Goal: Transaction & Acquisition: Purchase product/service

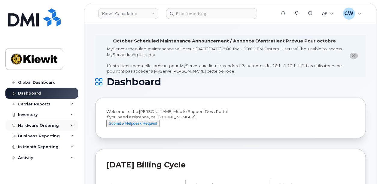
click at [39, 126] on div "Hardware Ordering" at bounding box center [38, 125] width 41 height 5
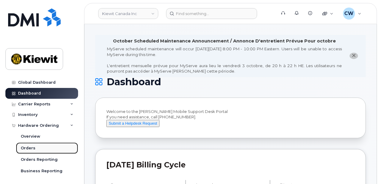
click at [43, 150] on link "Orders" at bounding box center [47, 147] width 62 height 11
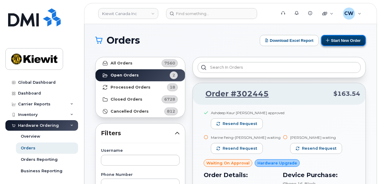
click at [338, 36] on button "Start New Order" at bounding box center [343, 40] width 45 height 11
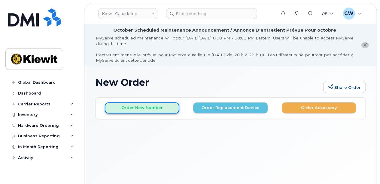
click at [129, 107] on button "Order New Number" at bounding box center [142, 107] width 75 height 11
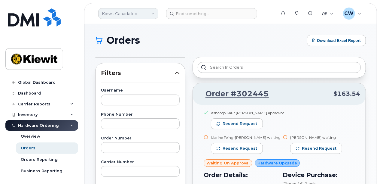
click at [142, 13] on link "Kiewit Canada Inc" at bounding box center [128, 13] width 60 height 11
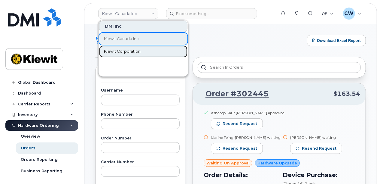
click at [131, 51] on span "Kiewit Corporation" at bounding box center [122, 51] width 37 height 6
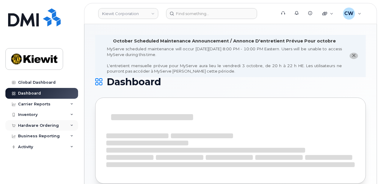
click at [43, 123] on div "Hardware Ordering" at bounding box center [38, 125] width 41 height 5
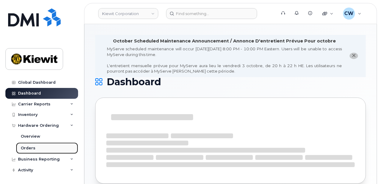
click at [38, 147] on link "Orders" at bounding box center [47, 147] width 62 height 11
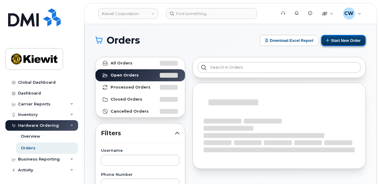
click at [344, 41] on button "Start New Order" at bounding box center [343, 40] width 45 height 11
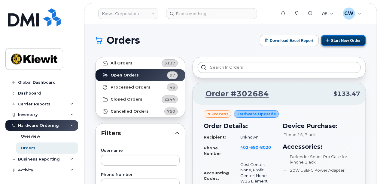
click at [353, 40] on button "Start New Order" at bounding box center [343, 40] width 45 height 11
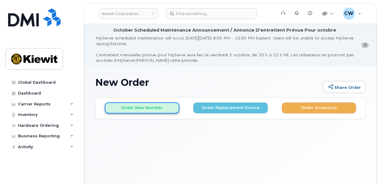
click at [128, 109] on button "Order New Number" at bounding box center [142, 107] width 75 height 11
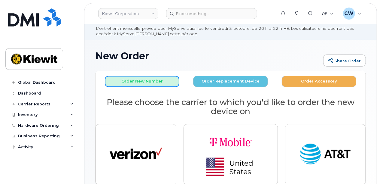
scroll to position [40, 0]
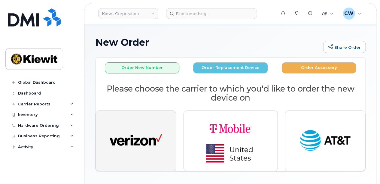
click at [133, 124] on button "button" at bounding box center [136, 140] width 81 height 61
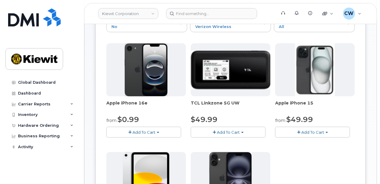
scroll to position [120, 0]
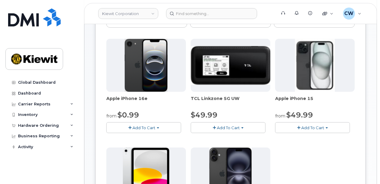
click at [142, 126] on span "Add To Cart" at bounding box center [144, 127] width 23 height 5
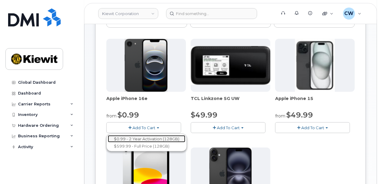
click at [142, 137] on link "$0.99 - 2 Year Activation (128GB)" at bounding box center [147, 139] width 78 height 8
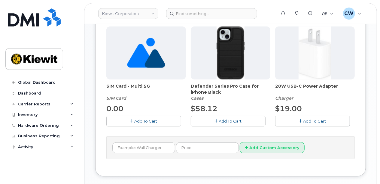
scroll to position [280, 0]
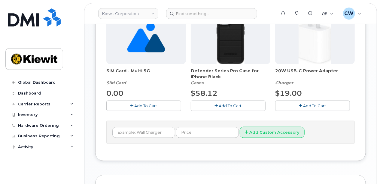
click at [229, 105] on span "Add To Cart" at bounding box center [230, 105] width 23 height 5
click at [302, 107] on button "Add To Cart" at bounding box center [312, 105] width 75 height 11
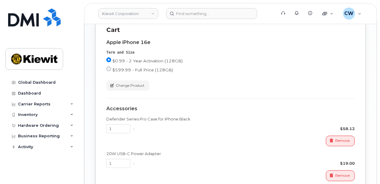
scroll to position [514, 0]
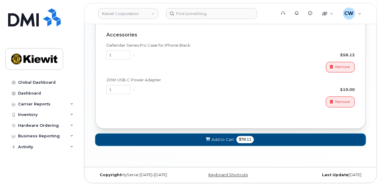
click at [228, 138] on span "Add to Cart" at bounding box center [223, 140] width 23 height 6
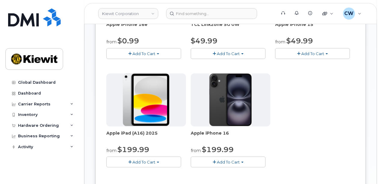
scroll to position [395, 0]
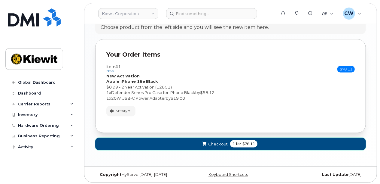
click at [228, 142] on button "Checkout 1 for $78.11" at bounding box center [230, 144] width 271 height 12
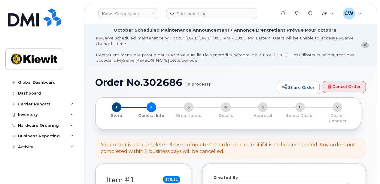
select select
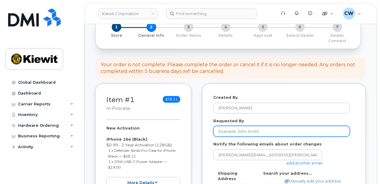
click at [234, 128] on input "Requested By" at bounding box center [281, 131] width 137 height 11
type input "M"
type input "James Wagg"
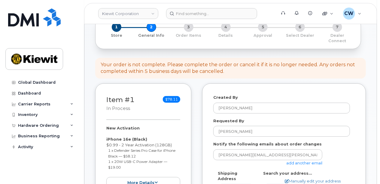
click at [302, 160] on link "add another email" at bounding box center [304, 162] width 36 height 5
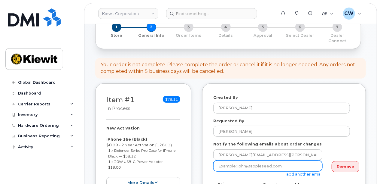
click at [247, 162] on input "email" at bounding box center [267, 165] width 109 height 11
type input "Mary.Stein@kiewit.com"
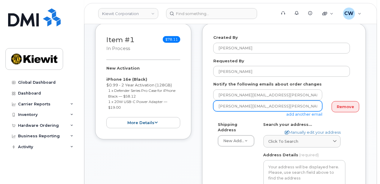
scroll to position [160, 0]
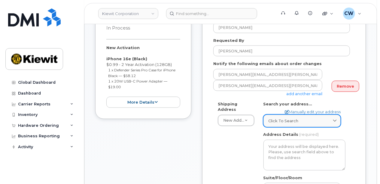
click at [298, 118] on div "Click to search" at bounding box center [302, 121] width 67 height 6
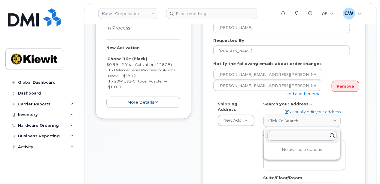
click at [283, 131] on input "text" at bounding box center [302, 136] width 69 height 10
paste input "3831 Technology Forest Blvd, The Woodlands, TX 77381"
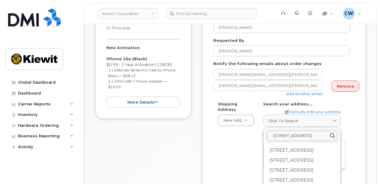
type input "3831 Technology Forest Blvd, The Woodlands, TX 77381"
click at [248, 148] on div "Shipping Address New Address New Address 10147 Line Fence Rd 6200 Lee Vista Blv…" at bounding box center [281, 173] width 137 height 144
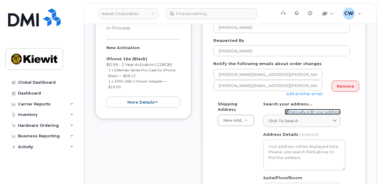
click at [316, 109] on link "Manually edit your address" at bounding box center [313, 112] width 56 height 6
select select
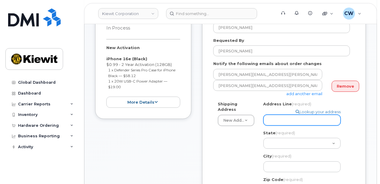
click at [302, 116] on input "Address Line (required)" at bounding box center [302, 120] width 77 height 11
select select
type input "3"
select select
type input "38"
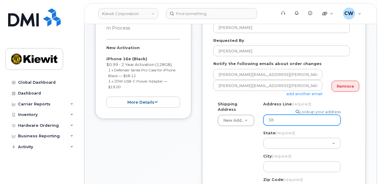
select select
type input "383"
select select
type input "3831"
select select
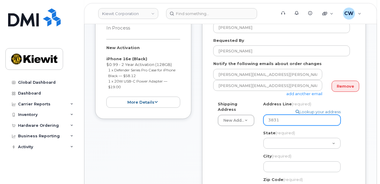
type input "3831 T"
select select
type input "3831 Te"
select select
type input "3831 Teh"
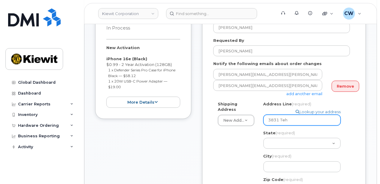
select select
type input "3831 Te"
select select
type input "3831 Tec"
select select
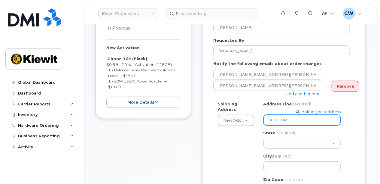
type input "3831 Tech"
select select
type input "3831 Techn"
select select
type input "3831 Techno"
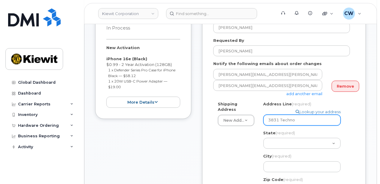
select select
type input "3831 Technol"
select select
type input "3831 Technolo"
select select
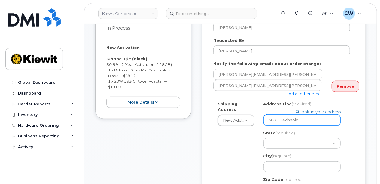
type input "3831 Technolog"
select select
type input "3831 Technologo"
select select
type input "3831 Technolog"
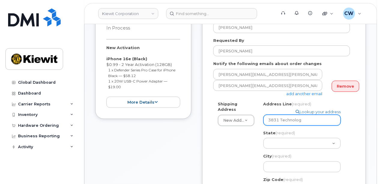
select select
type input "3831 Technolo"
select select
type input "3831 Technol"
select select
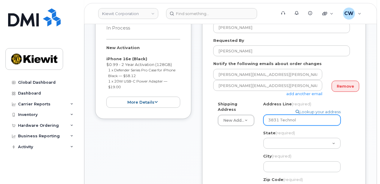
type input "3831 Techno"
select select
type input "3831 Technol"
select select
type input "3831 Technolo"
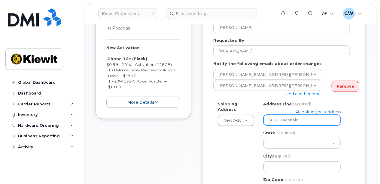
select select
type input "3831 Technolog"
select select
type input "3831 Technology"
select select
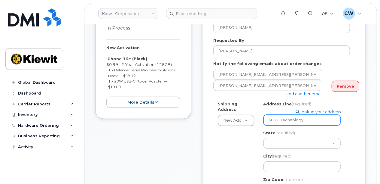
type input "3831 Technology F"
select select
type input "3831 Technology Fo"
select select
type input "3831 Technology For"
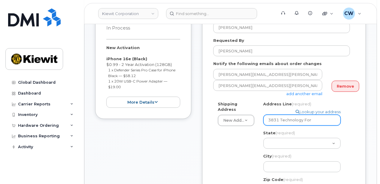
select select
type input "3831 Technology Fore"
select select
type input "3831 Technology Fores"
select select
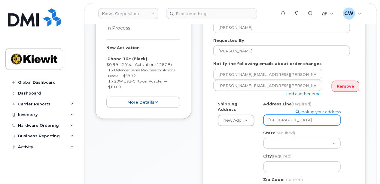
type input "3831 Technology Forest"
select select
type input "3831 Technology Forest B"
select select
type input "3831 Technology Forest Bl"
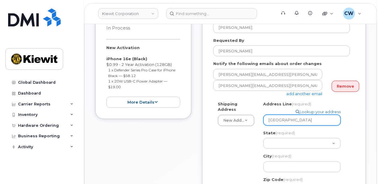
select select
type input "3831 Technology Forest Blv"
select select
type input "3831 Technology Forest Blvd"
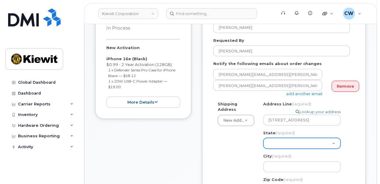
click at [318, 138] on select "Alabama Alaska American Samoa Arizona Arkansas California Colorado Connecticut …" at bounding box center [302, 143] width 77 height 11
select select "TX"
click at [264, 138] on select "Alabama Alaska American Samoa Arizona Arkansas California Colorado Connecticut …" at bounding box center [302, 143] width 77 height 11
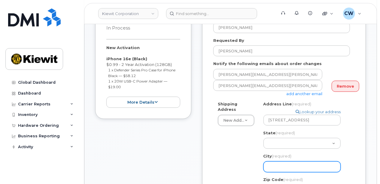
click at [289, 163] on input "City (required)" at bounding box center [302, 166] width 77 height 11
select select
type input "T"
select select
type input "Th"
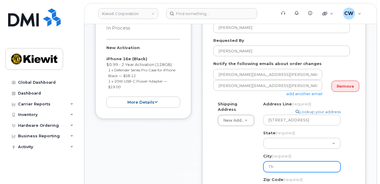
select select
type input "The"
select select
type input "The W"
select select
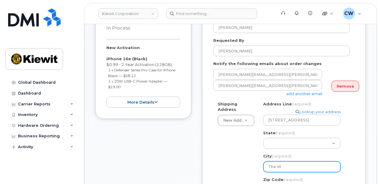
type input "The Wo"
select select
type input "The Woo"
select select
type input "The Wood"
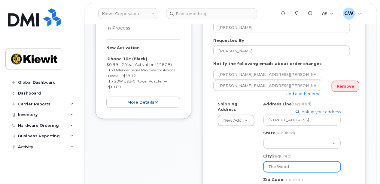
select select
type input "The Woodl"
select select
type input "The Woodla"
select select
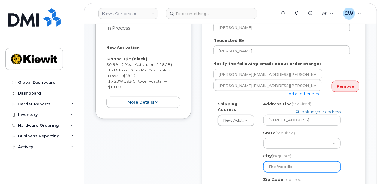
type input "The Woodlan"
select select
type input "The Woodland"
select select
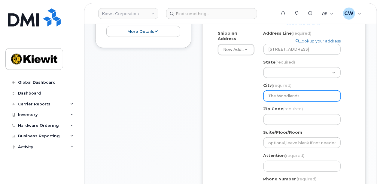
scroll to position [240, 0]
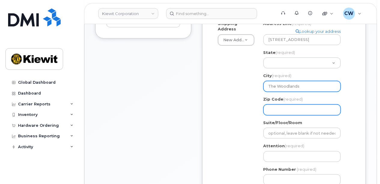
type input "The Woodlands"
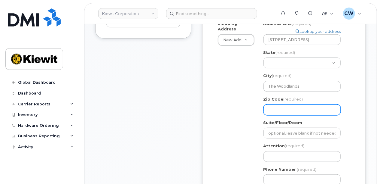
click at [289, 106] on input "Zip Code (required)" at bounding box center [302, 109] width 77 height 11
select select
type input "7"
select select
type input "77"
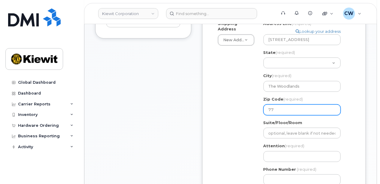
select select
type input "773"
select select
type input "7738"
select select
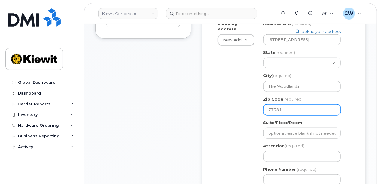
type input "77381"
click at [248, 123] on div "Shipping Address New Address New Address 10147 Line Fence Rd 6200 Lee Vista Blv…" at bounding box center [281, 105] width 137 height 169
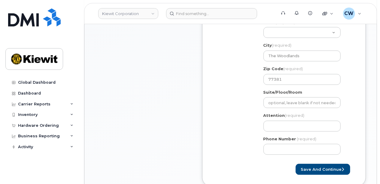
scroll to position [280, 0]
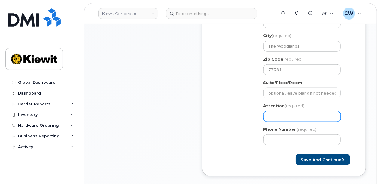
click at [289, 111] on input "Attention (required)" at bounding box center [302, 116] width 77 height 11
select select
type input "J"
select select
type input "Ja"
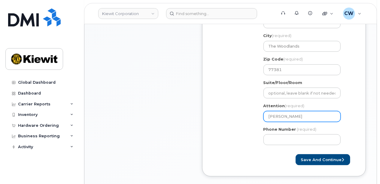
select select
type input "Jam"
select select
type input "Jame"
select select
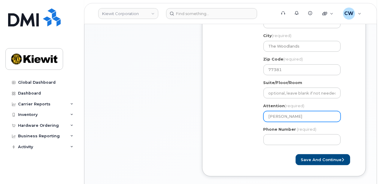
type input "James"
select select
type input "James W"
select select
type input "James Wa"
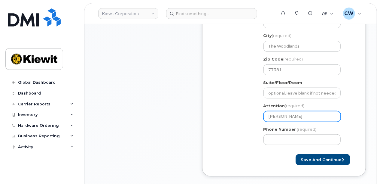
select select
type input "James Wag"
select select
type input "[PERSON_NAME]"
select select
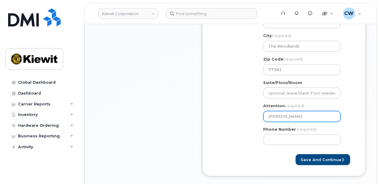
type input "James Wagg a"
select select
type input "James Wagg an"
select select
type input "James Wagg and"
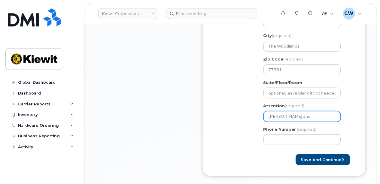
select select
type input "James Wagg and I"
select select
type input "James Wagg and Iva"
select select
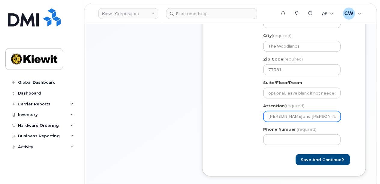
type input "James Wagg and Ivan"
select select
type input "James Wagg and Ivan V"
select select
type input "James Wagg and Ivan Vi"
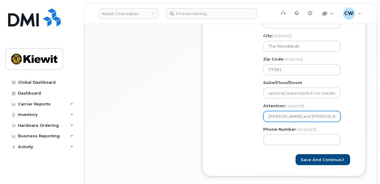
select select
type input "James Wagg and Ivan Vil"
select select
type input "James Wagg and Ivan Vill"
select select
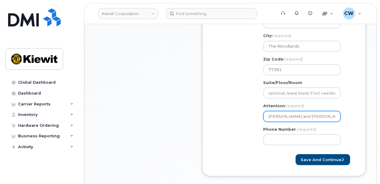
type input "James Wagg and Ivan Ville"
select select
type input "James Wagg and Ivan Villed"
select select
type input "[PERSON_NAME] and [PERSON_NAME]"
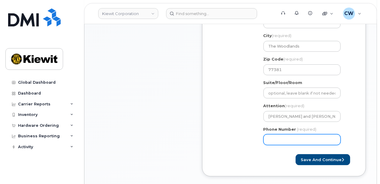
click at [285, 135] on input "Phone Number" at bounding box center [302, 139] width 77 height 11
type input "8777727707"
select select
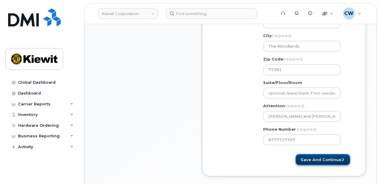
click at [322, 155] on button "Save and Continue" at bounding box center [323, 159] width 55 height 11
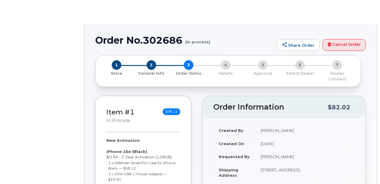
radio input "true"
select select
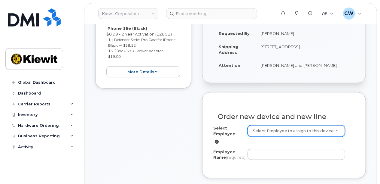
scroll to position [200, 0]
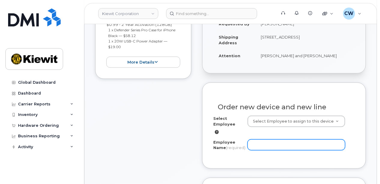
click at [278, 139] on input "Employee Name (required)" at bounding box center [297, 144] width 98 height 11
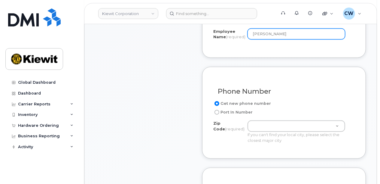
scroll to position [320, 0]
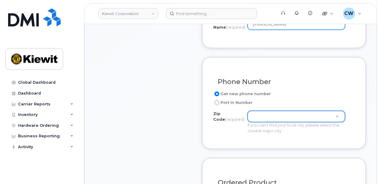
type input "[PERSON_NAME]"
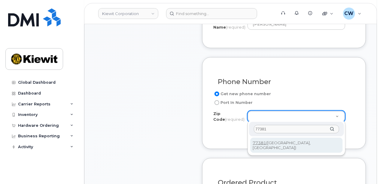
type input "77381"
type input "77381 (Spring, TX)"
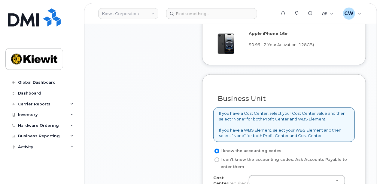
scroll to position [521, 0]
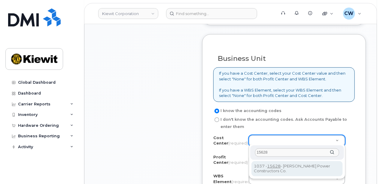
type input "15628"
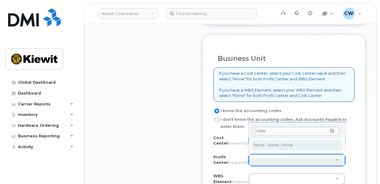
type input "none"
select select "None"
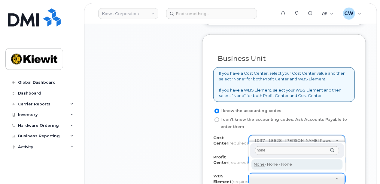
type input "none"
type input "None"
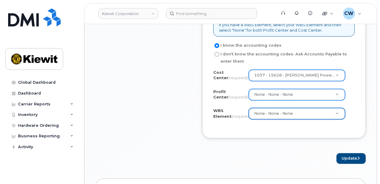
scroll to position [601, 0]
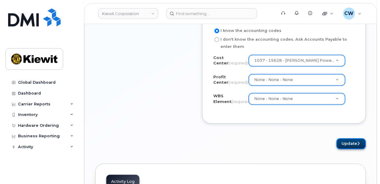
click at [349, 139] on button "Update" at bounding box center [351, 143] width 29 height 11
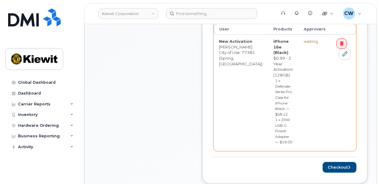
scroll to position [320, 0]
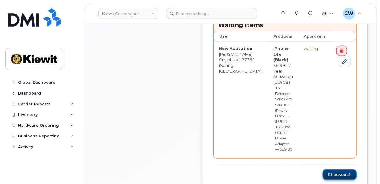
click at [330, 169] on button "Checkout" at bounding box center [340, 174] width 34 height 11
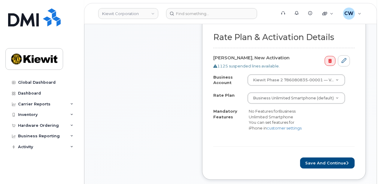
scroll to position [240, 0]
click at [319, 159] on button "Save and Continue" at bounding box center [327, 162] width 55 height 11
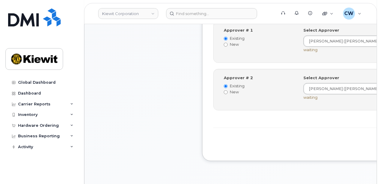
scroll to position [320, 0]
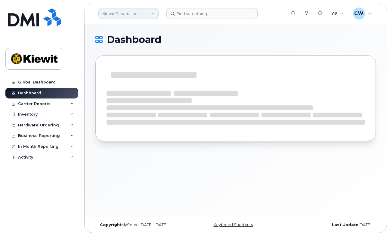
click at [136, 12] on link "Kiewit Canada Inc" at bounding box center [128, 13] width 60 height 11
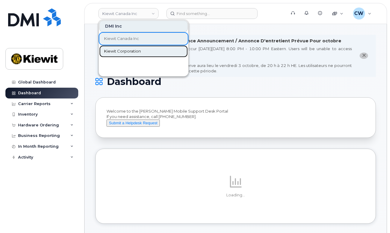
click at [125, 50] on span "Kiewit Corporation" at bounding box center [122, 51] width 37 height 6
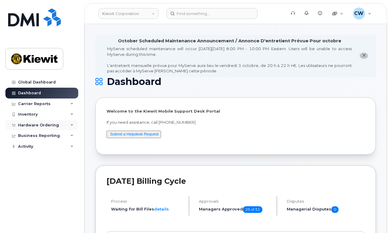
click at [39, 123] on div "Hardware Ordering" at bounding box center [38, 125] width 41 height 5
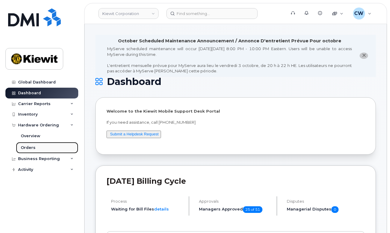
click at [36, 146] on link "Orders" at bounding box center [47, 147] width 62 height 11
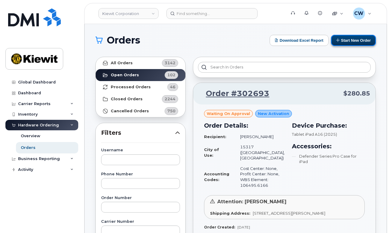
click at [344, 40] on button "Start New Order" at bounding box center [353, 40] width 45 height 11
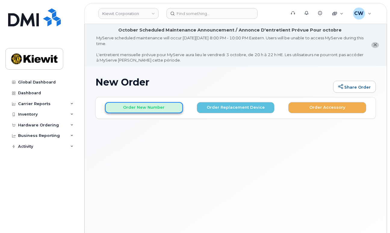
click at [147, 109] on button "Order New Number" at bounding box center [144, 107] width 78 height 11
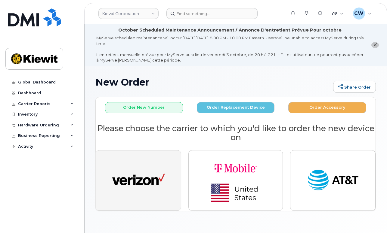
click at [150, 173] on img "button" at bounding box center [138, 180] width 53 height 27
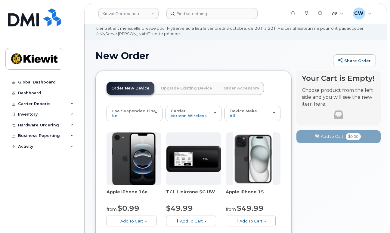
scroll to position [40, 0]
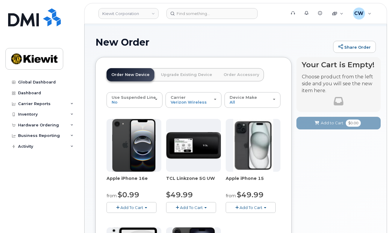
click at [127, 210] on button "Add To Cart" at bounding box center [131, 207] width 50 height 11
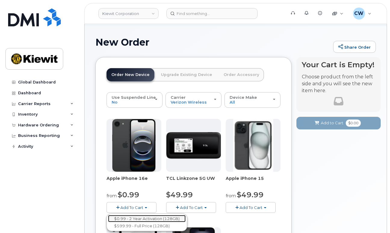
click at [127, 217] on link "$0.99 - 2 Year Activation (128GB)" at bounding box center [147, 219] width 78 height 8
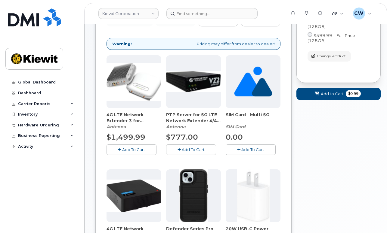
scroll to position [200, 0]
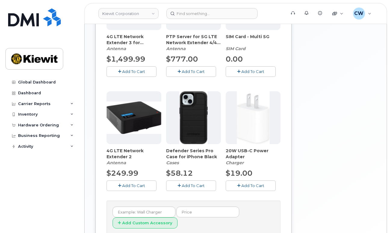
click at [195, 185] on span "Add To Cart" at bounding box center [193, 185] width 23 height 5
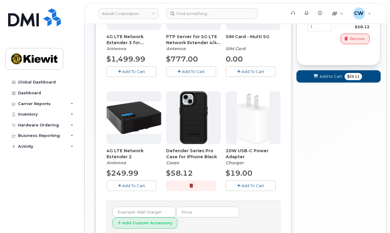
click at [244, 183] on span "Add To Cart" at bounding box center [252, 185] width 23 height 5
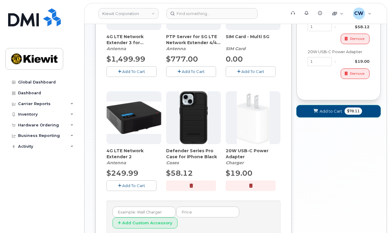
click at [325, 111] on span "Add to Cart" at bounding box center [330, 112] width 23 height 6
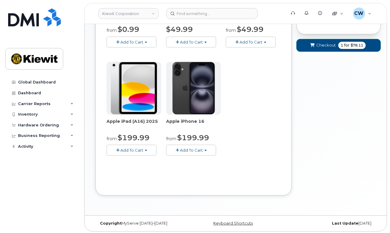
click at [325, 43] on span "Checkout" at bounding box center [326, 45] width 20 height 6
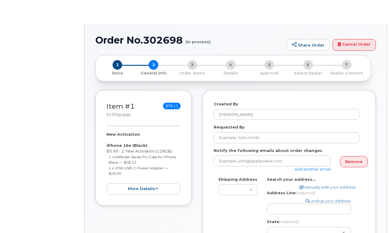
select select
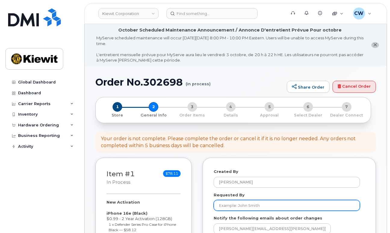
click at [240, 203] on input "Requested By" at bounding box center [286, 205] width 146 height 11
type input "Dell [PERSON_NAME]"
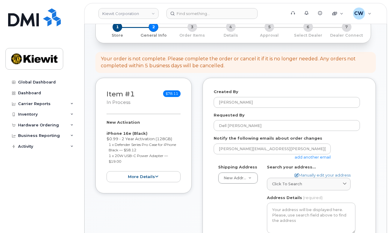
scroll to position [120, 0]
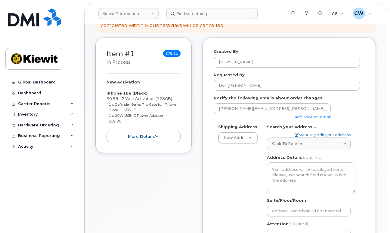
click at [309, 117] on link "add another email" at bounding box center [312, 117] width 36 height 5
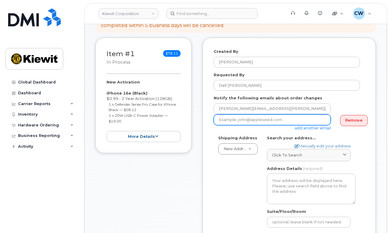
click at [274, 120] on input "email" at bounding box center [271, 120] width 117 height 11
paste input "[PERSON_NAME].[PERSON_NAME]"
type input "[PERSON_NAME][EMAIL_ADDRESS][PERSON_NAME][PERSON_NAME][DOMAIN_NAME]"
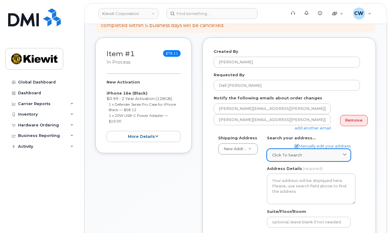
click at [298, 155] on span "Click to search" at bounding box center [287, 155] width 30 height 6
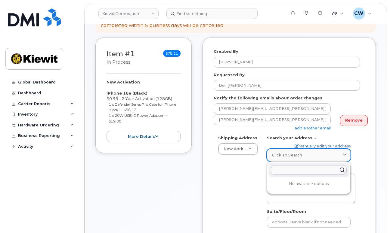
paste input "[STREET_ADDRESS]"
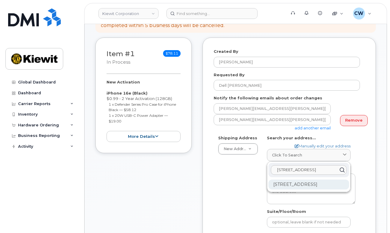
type input "[STREET_ADDRESS]"
click at [296, 188] on div "[STREET_ADDRESS]" at bounding box center [308, 185] width 81 height 10
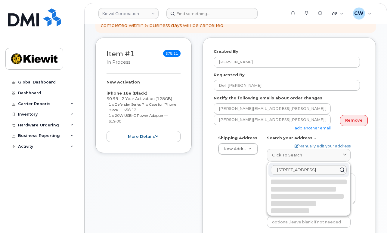
select select
type textarea "[STREET_ADDRESS]"
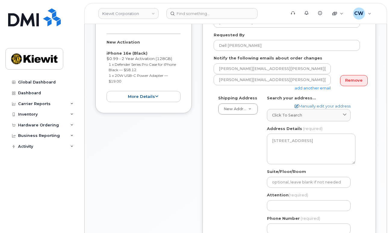
scroll to position [200, 0]
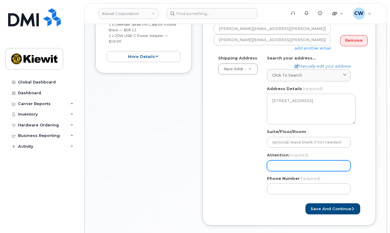
click at [279, 165] on input "Attention (required)" at bounding box center [309, 166] width 84 height 11
select select
type input "D"
select select
type input "De"
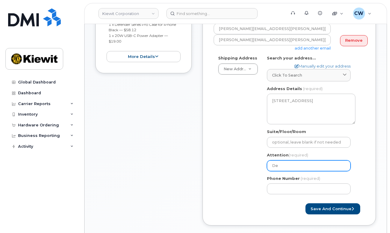
select select
type input "Del"
select select
type input "Dell"
select select
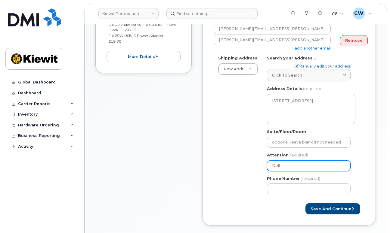
type input "Dell P"
select select
type input "Dell Po"
select select
type input "Dell Pos"
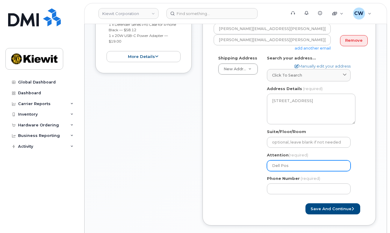
select select
type input "Dell Pose"
select select
type input "Dell [PERSON_NAME]"
select select
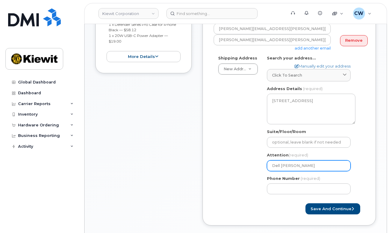
type input "Dell [PERSON_NAME] a"
select select
type input "Dell [PERSON_NAME] an"
select select
type input "Dell [PERSON_NAME] and"
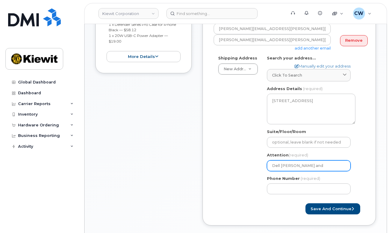
select select
type input "Dell [PERSON_NAME] and W"
select select
type input "Dell [PERSON_NAME] and [PERSON_NAME]"
select select
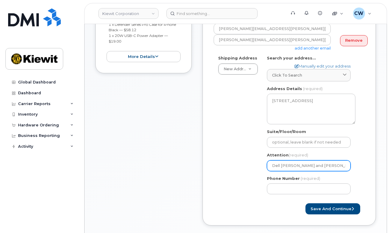
type input "Dell [PERSON_NAME] and Wil"
select select
type input "Dell [PERSON_NAME] and Wilf"
select select
type input "[PERSON_NAME] and [PERSON_NAME]"
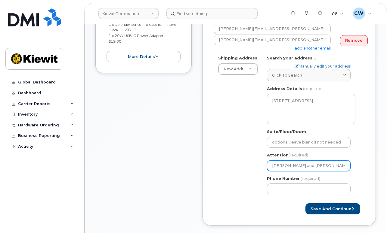
select select
type input "Dell [PERSON_NAME] and Wilfre"
select select
type input "Dell [PERSON_NAME] and [PERSON_NAME]"
select select
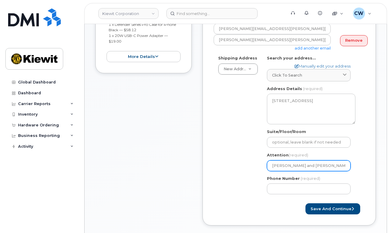
type input "[PERSON_NAME] and [PERSON_NAME]"
select select
type input "[PERSON_NAME] and [PERSON_NAME]"
select select
type input "[PERSON_NAME] and [PERSON_NAME]"
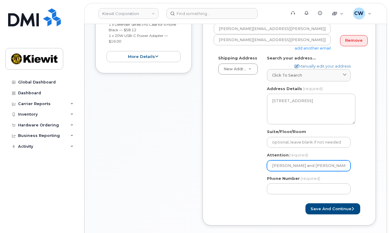
select select
type input "Dell [PERSON_NAME] and [PERSON_NAME]"
select select
type input "Dell [PERSON_NAME] and [PERSON_NAME]"
select select
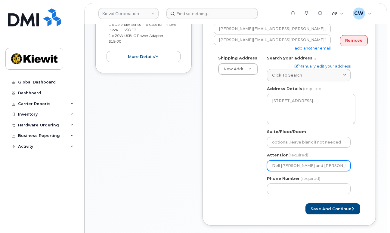
type input "Dell [PERSON_NAME] and [PERSON_NAME]"
select select
type input "Dell [PERSON_NAME] and [PERSON_NAME]"
type input "8777727707"
select select
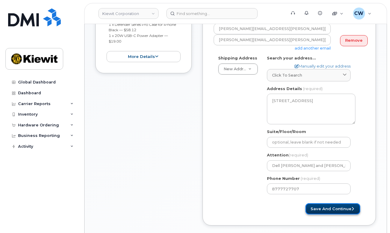
click at [324, 210] on button "Save and Continue" at bounding box center [332, 208] width 55 height 11
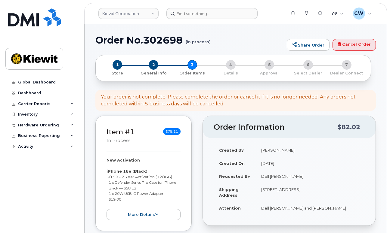
select select
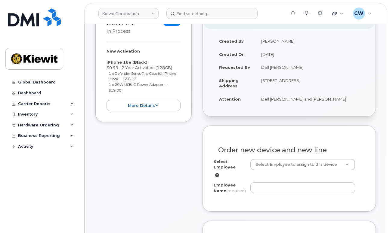
scroll to position [160, 0]
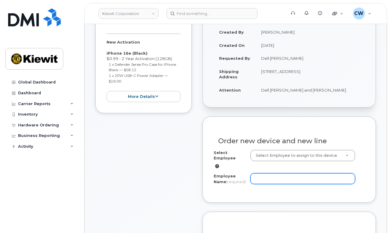
click at [264, 179] on input "Employee Name (required)" at bounding box center [302, 178] width 105 height 11
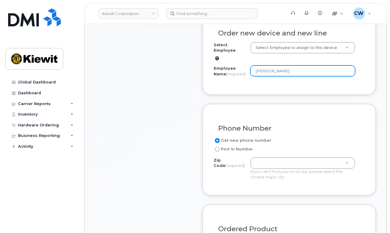
scroll to position [280, 0]
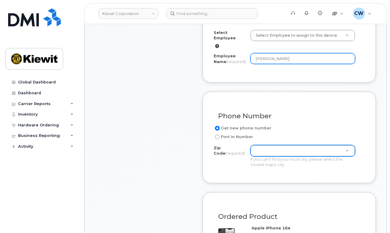
type input "[PERSON_NAME]"
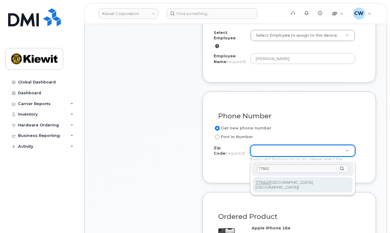
type input "77662"
type input "77662 ([GEOGRAPHIC_DATA], [GEOGRAPHIC_DATA])"
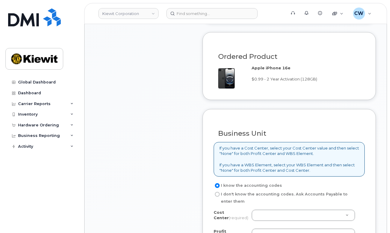
scroll to position [481, 0]
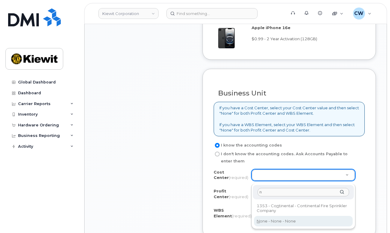
type input "n"
type input "None"
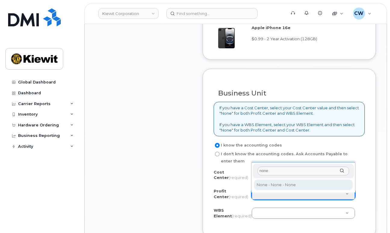
type input "none"
select select "None"
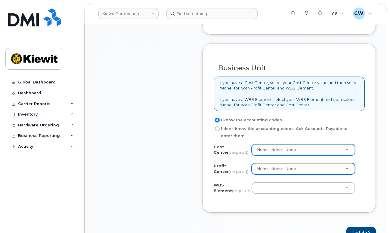
scroll to position [521, 0]
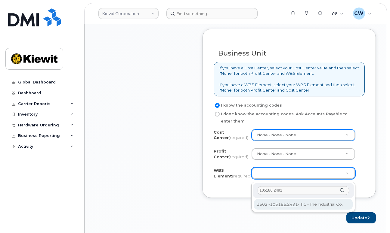
type input "105186.2491"
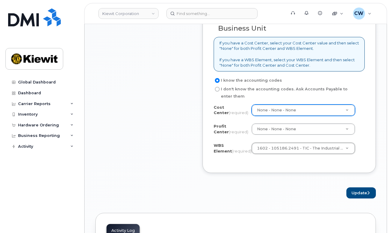
scroll to position [561, 0]
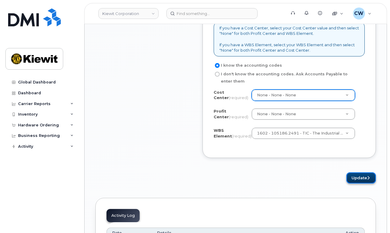
click at [360, 182] on button "Update" at bounding box center [360, 178] width 29 height 11
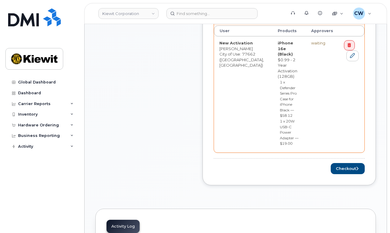
scroll to position [280, 0]
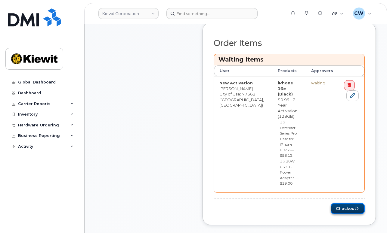
click at [354, 203] on button "Checkout" at bounding box center [347, 208] width 34 height 11
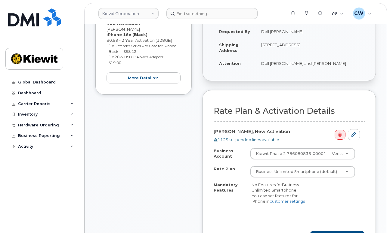
scroll to position [200, 0]
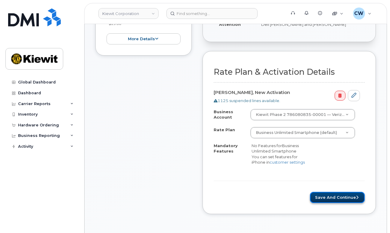
click at [329, 195] on button "Save and Continue" at bounding box center [337, 197] width 55 height 11
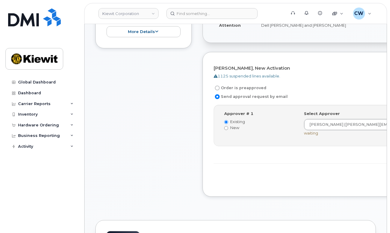
scroll to position [200, 0]
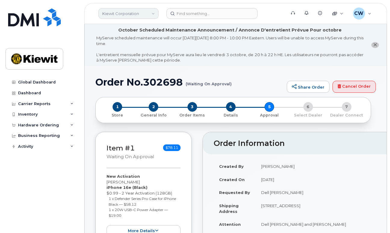
click at [149, 16] on link "Kiewit Corporation" at bounding box center [128, 13] width 60 height 11
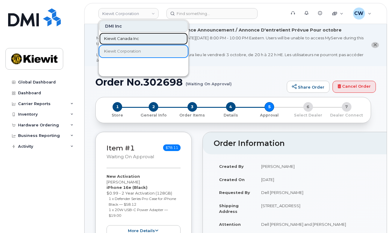
click at [136, 40] on span "Kiewit Canada Inc" at bounding box center [121, 39] width 35 height 6
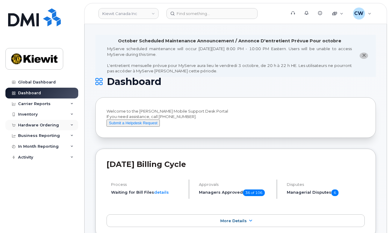
click at [45, 124] on div "Hardware Ordering" at bounding box center [38, 125] width 41 height 5
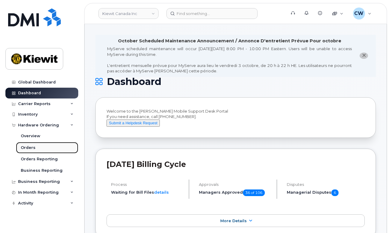
click at [31, 146] on div "Orders" at bounding box center [28, 147] width 15 height 5
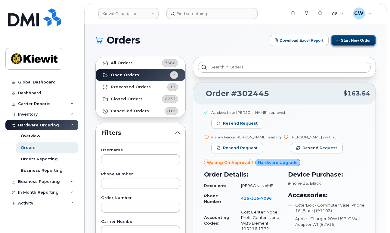
click at [347, 40] on button "Start New Order" at bounding box center [353, 40] width 45 height 11
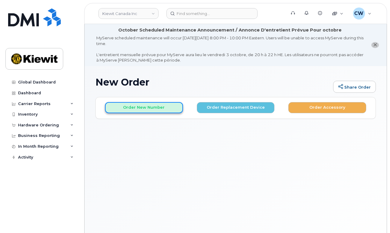
click at [137, 106] on button "Order New Number" at bounding box center [144, 107] width 78 height 11
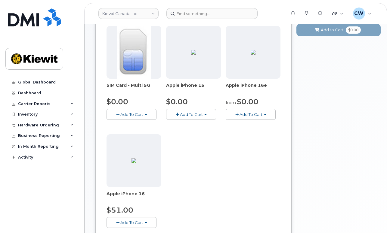
scroll to position [120, 0]
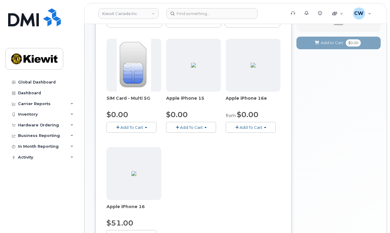
click at [256, 127] on span "Add To Cart" at bounding box center [250, 127] width 23 height 5
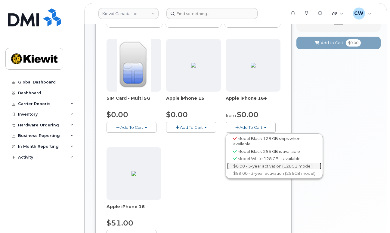
click at [254, 164] on link "$0.00 - 3-year activation (128GB model)" at bounding box center [274, 167] width 94 height 8
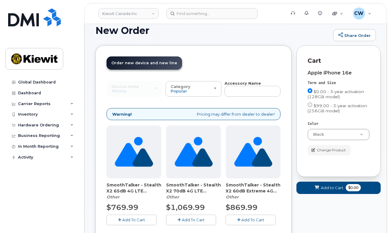
scroll to position [91, 0]
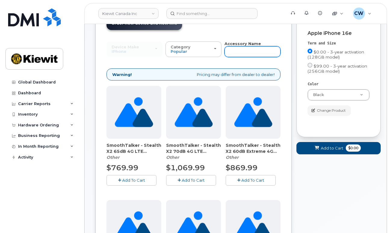
click at [246, 52] on input "text" at bounding box center [252, 51] width 56 height 11
type input "otterbox"
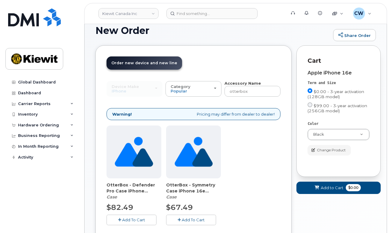
click at [198, 219] on span "Add To Cart" at bounding box center [193, 220] width 23 height 5
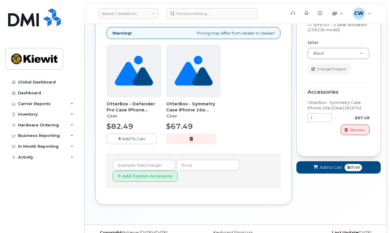
scroll to position [142, 0]
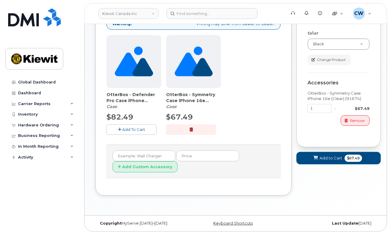
click at [323, 157] on span "Add to Cart" at bounding box center [330, 158] width 23 height 6
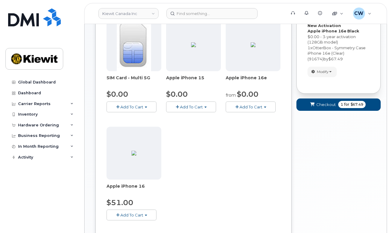
scroll to position [126, 0]
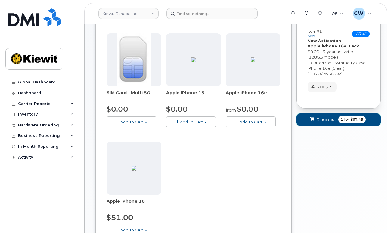
click at [332, 121] on span "Checkout" at bounding box center [326, 120] width 20 height 6
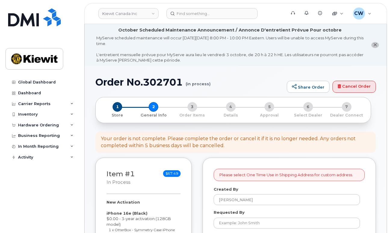
select select
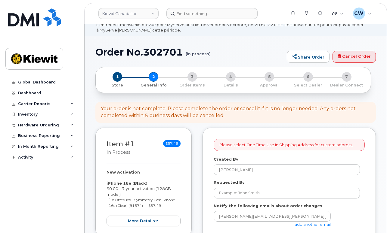
scroll to position [40, 0]
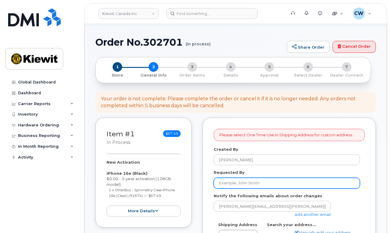
click at [228, 182] on input "Requested By" at bounding box center [286, 183] width 146 height 11
type input "[PERSON_NAME]"
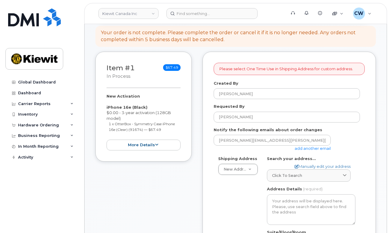
scroll to position [120, 0]
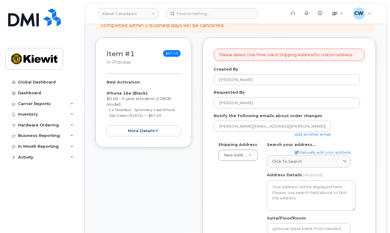
click at [307, 135] on link "add another email" at bounding box center [312, 134] width 36 height 5
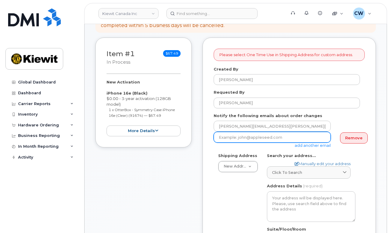
click at [275, 138] on input "email" at bounding box center [271, 137] width 117 height 11
paste input "David.Gutierrez"
type input "David.Gutierrez@kiewit.com"
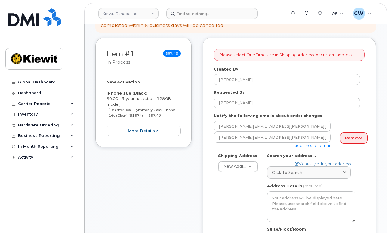
click at [204, 184] on div "Please select One Time Use in Shipping Address for custom address. Created By C…" at bounding box center [288, 213] width 173 height 350
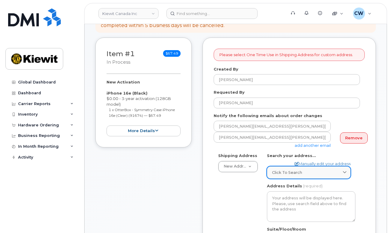
click at [308, 170] on div "Click to search" at bounding box center [308, 173] width 73 height 6
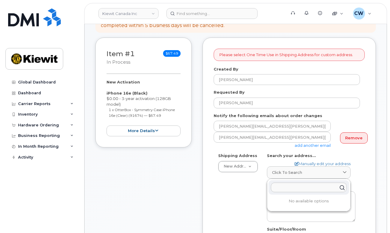
paste input "12250 33 St NE, Edmonton, AB T6S 1H6"
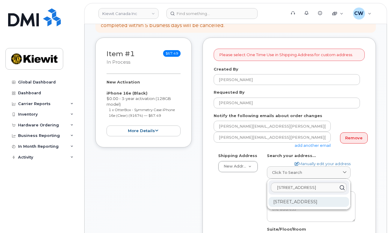
type input "12250 33 St NE, Edmonton, AB T6S 1H6"
click at [295, 204] on div "12250 33 St NE Edmonton AB T6S 1H6" at bounding box center [308, 202] width 81 height 10
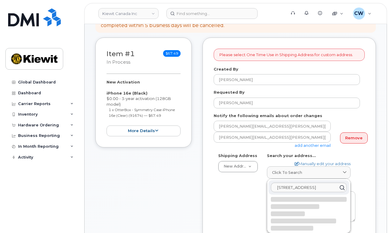
select select
type textarea "12250 33 St NE EDMONTON AB T6S 1H6 CANADA"
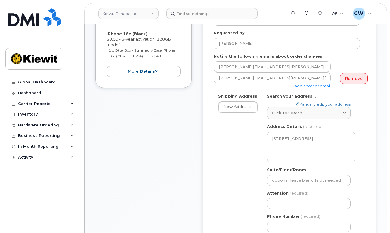
scroll to position [200, 0]
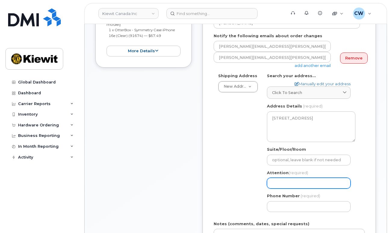
click at [291, 181] on input "Attention (required)" at bounding box center [309, 183] width 84 height 11
select select
type input "A"
select select
type input "An"
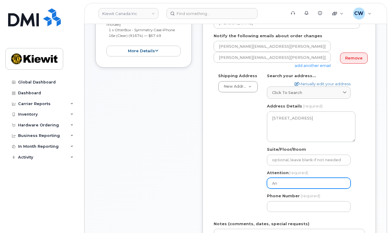
select select
type input "And"
select select
type input "Andr"
select select
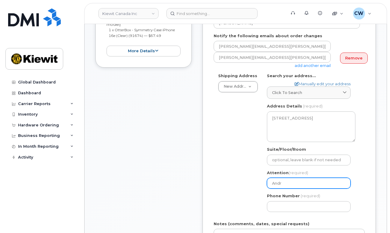
type input "Andre"
select select
type input "Andrew"
select select
type input "Andrew S"
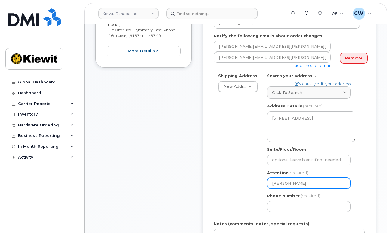
select select
type input "Andrew So"
select select
type input "Andrew Sob"
select select
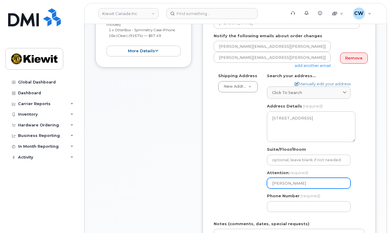
type input "Andrew Soba"
select select
type input "Andrew Sobar"
select select
type input "Andrew Sobara"
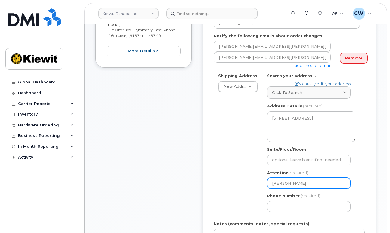
select select
type input "Andrew Sobaram"
select select
type input "Andrew Sobaram a"
select select
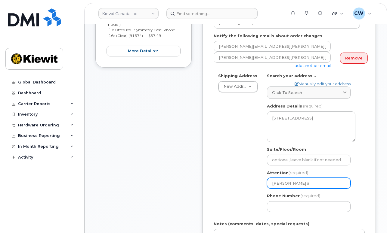
type input "Andrew Sobaram an"
select select
type input "Andrew Sobaram and"
select select
type input "Andrew Sobaram and D"
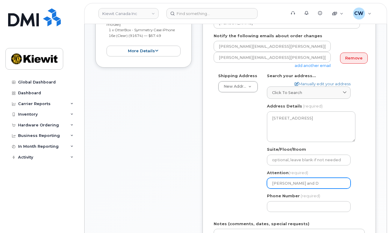
select select
type input "Andrew Sobaram and Da"
select select
type input "Andrew Sobaram and Dav"
select select
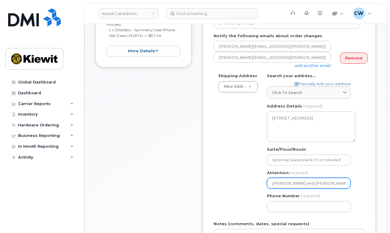
type input "Andrew Sobaram and Dave"
select select
type input "Andrew Sobaram and Dave S"
select select
type input "Andrew Sobaram and Dave Sa"
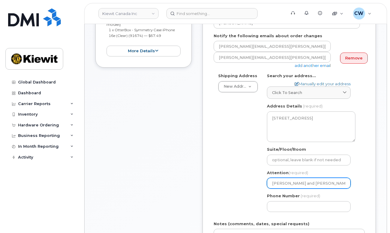
select select
type input "Andrew Sobaram and Dave Sau"
select select
type input "Andrew Sobaram and Dave Saun"
select select
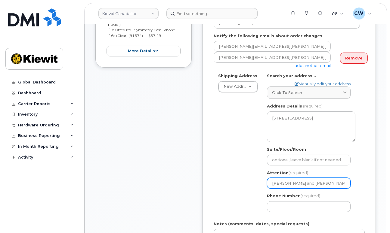
type input "Andrew Sobaram and Dave Saund"
select select
type input "Andrew Sobaram and Dave Saunde"
select select
type input "Andrew Sobaram and Dave Saunder"
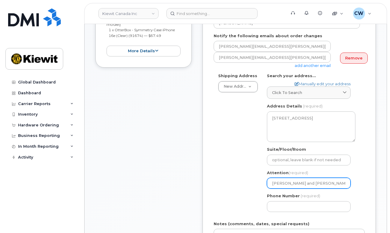
select select
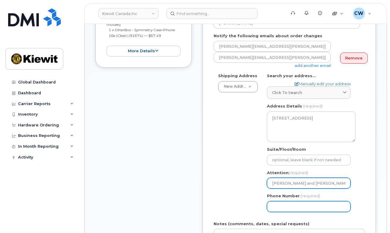
type input "Andrew Sobaram and Dave Saunders"
click at [291, 201] on input "Phone Number" at bounding box center [309, 206] width 84 height 11
type input "8777727707"
select select
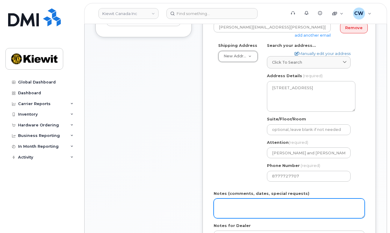
scroll to position [240, 0]
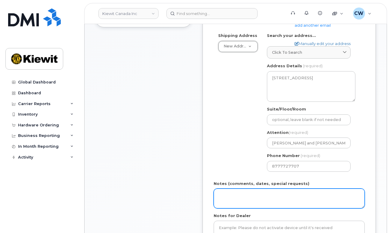
click at [247, 195] on textarea "Notes (comments, dates, special requests)" at bounding box center [288, 199] width 151 height 20
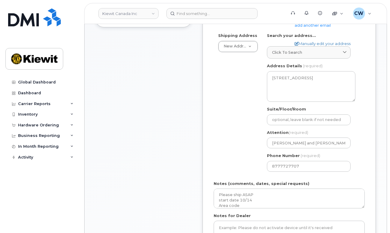
scroll to position [280, 0]
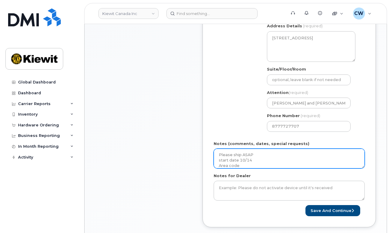
click at [243, 164] on textarea "Please ship ASAP start date 10/14 Area code" at bounding box center [288, 159] width 151 height 20
type textarea "Please ship ASAP start date 10/14 Area code 780"
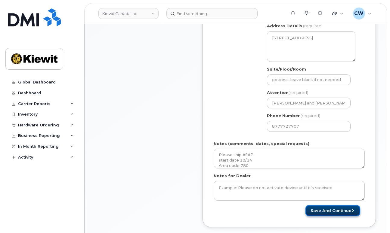
click at [334, 212] on button "Save and Continue" at bounding box center [332, 210] width 55 height 11
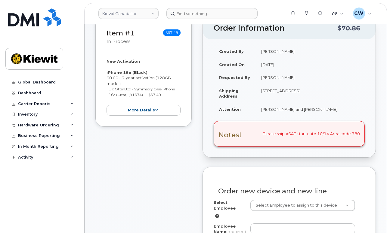
scroll to position [160, 0]
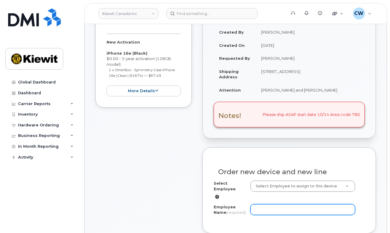
click at [266, 204] on input "Employee Name (required)" at bounding box center [302, 209] width 105 height 11
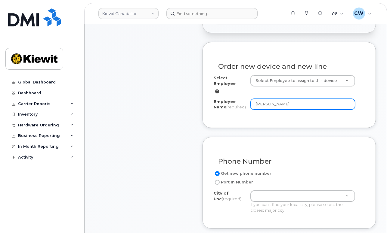
scroll to position [280, 0]
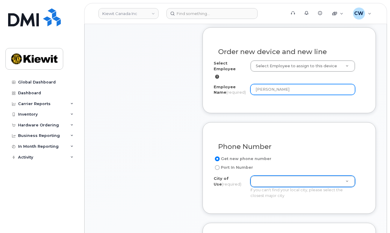
type input "[PERSON_NAME]"
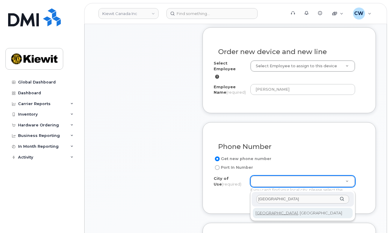
type input "[GEOGRAPHIC_DATA]"
type input "182"
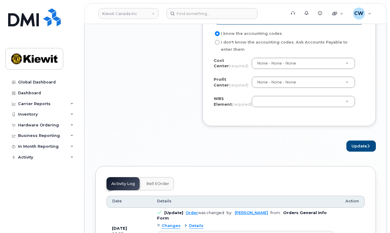
scroll to position [601, 0]
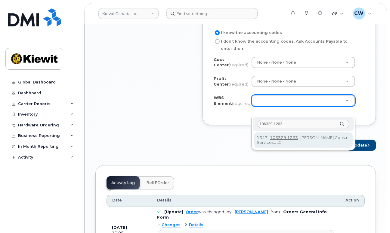
type input "106329.1263"
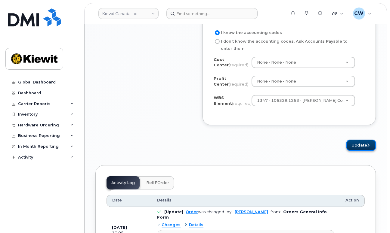
click at [357, 151] on button "Update" at bounding box center [360, 145] width 29 height 11
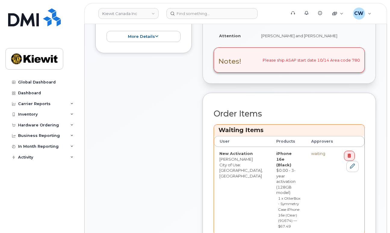
scroll to position [280, 0]
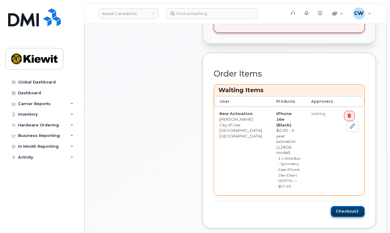
click at [347, 206] on button "Checkout" at bounding box center [347, 211] width 34 height 11
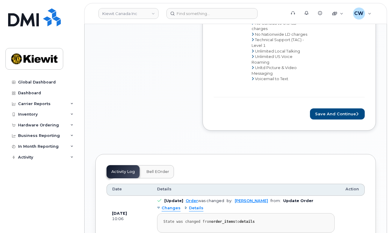
scroll to position [521, 0]
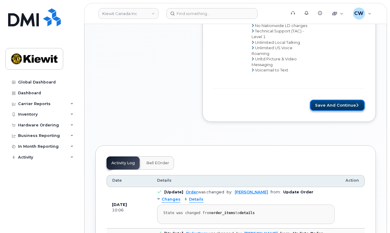
click at [336, 100] on button "Save and Continue" at bounding box center [337, 105] width 55 height 11
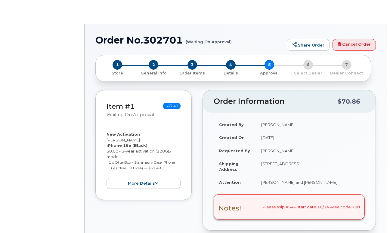
radio input "true"
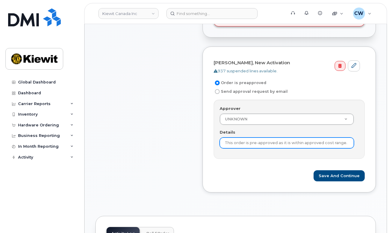
scroll to position [240, 0]
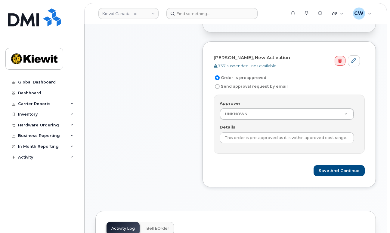
click at [246, 86] on label "Send approval request by email" at bounding box center [250, 86] width 74 height 7
click at [219, 86] on input "Send approval request by email" at bounding box center [217, 86] width 5 height 5
radio input "true"
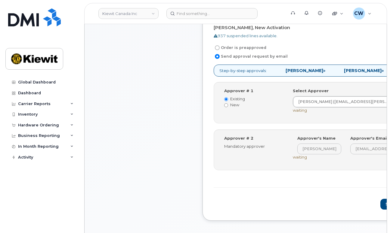
scroll to position [280, 0]
